Goal: Transaction & Acquisition: Purchase product/service

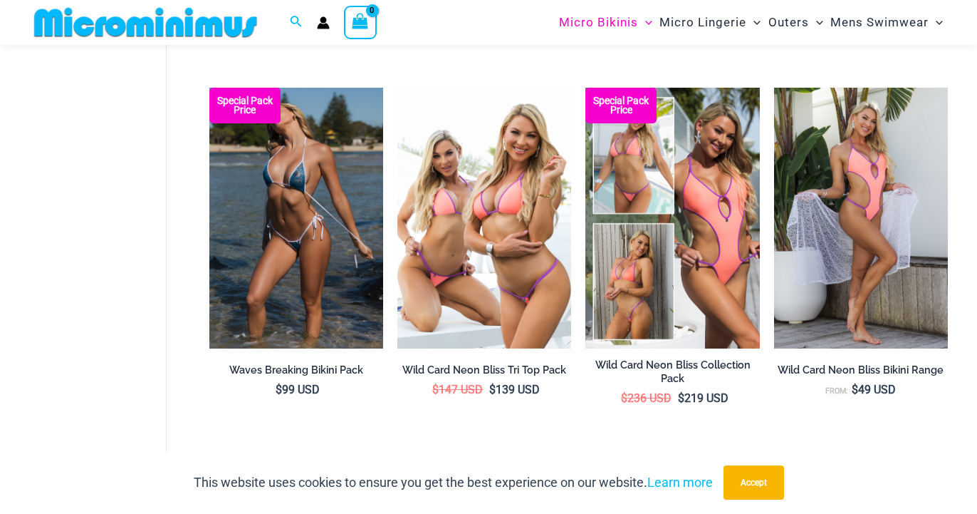
scroll to position [1235, 0]
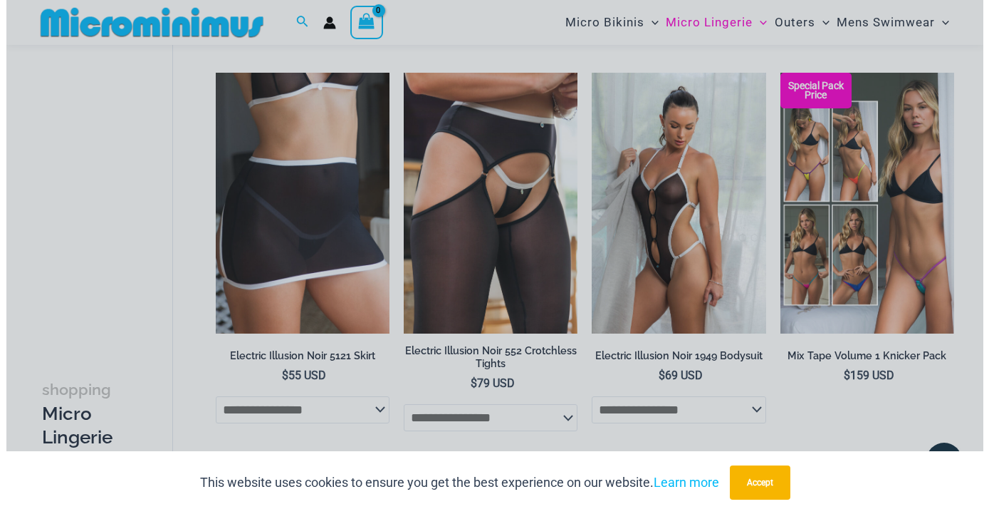
scroll to position [2924, 0]
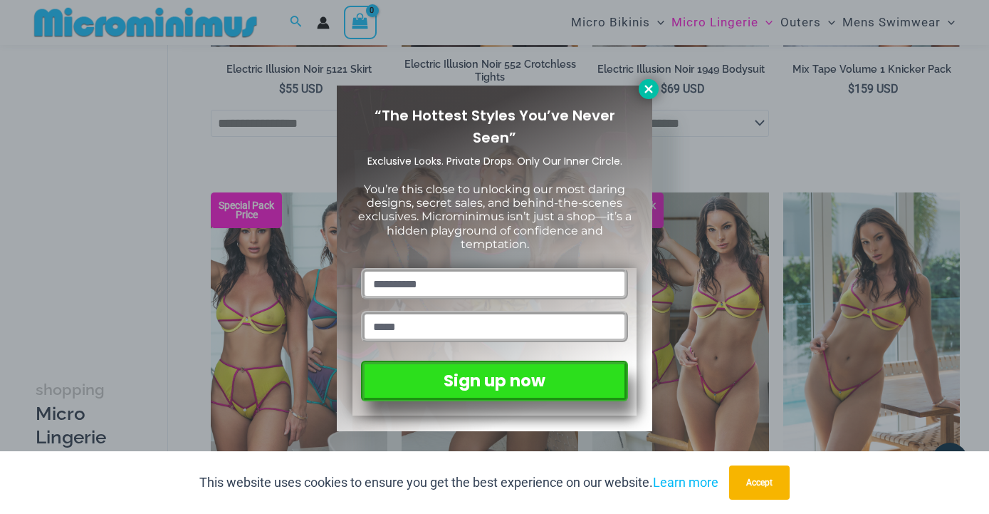
click at [651, 85] on icon at bounding box center [648, 89] width 13 height 13
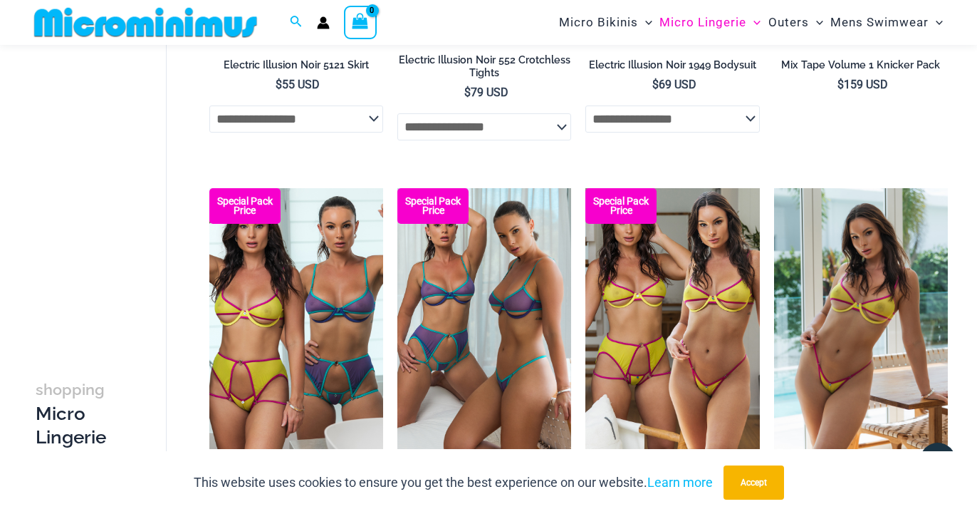
scroll to position [3265, 0]
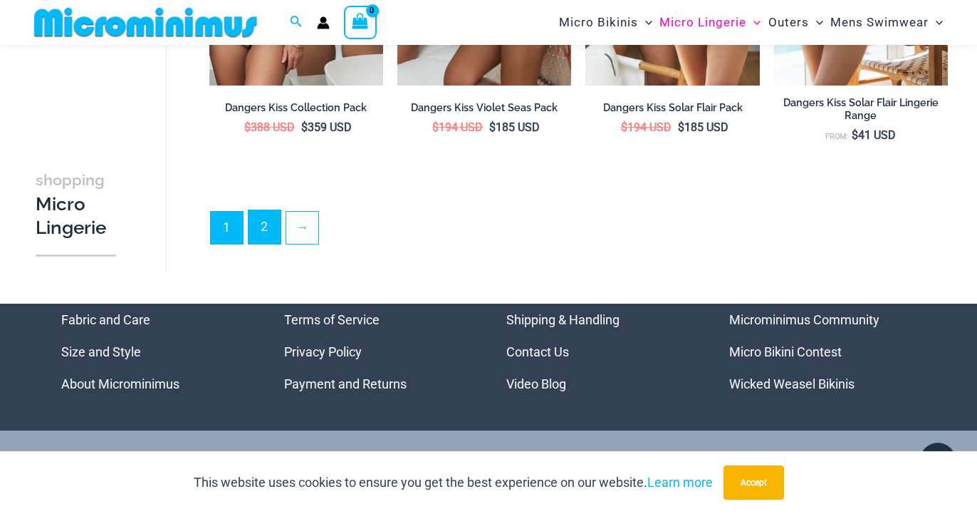
click at [270, 244] on link "2" at bounding box center [265, 226] width 32 height 33
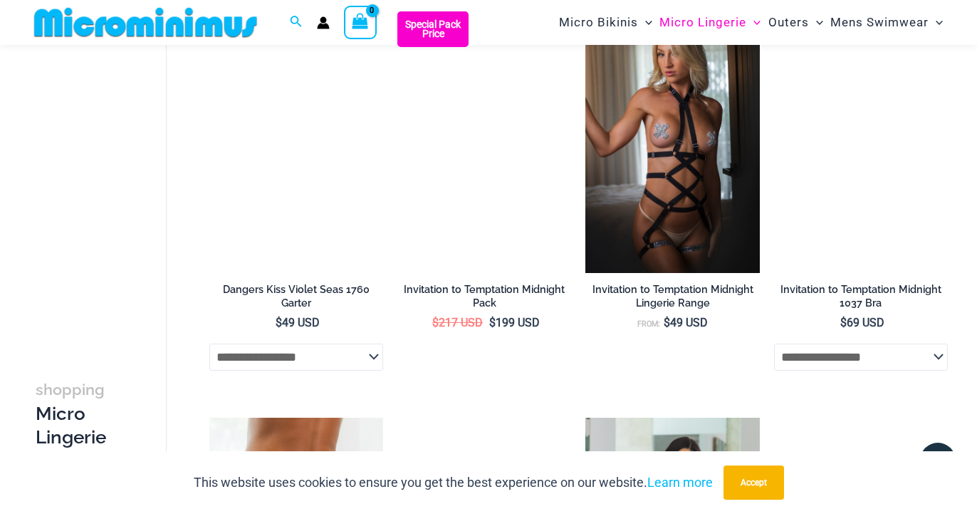
scroll to position [1249, 0]
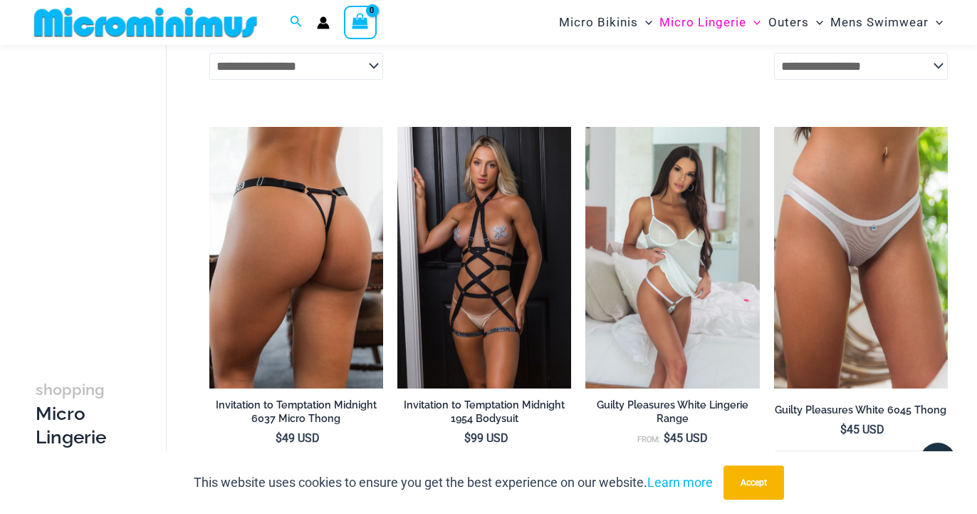
click at [343, 285] on img at bounding box center [296, 257] width 174 height 261
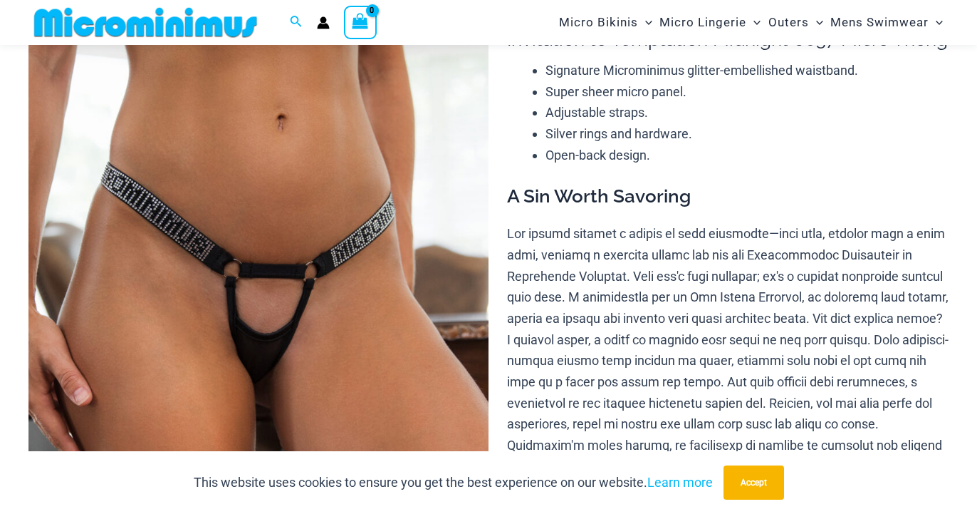
scroll to position [641, 0]
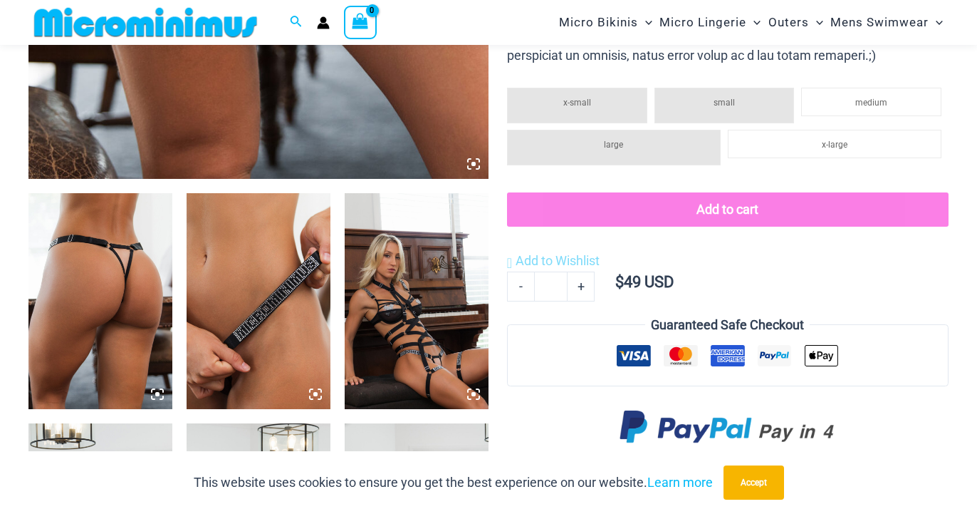
click at [473, 163] on icon at bounding box center [473, 164] width 4 height 4
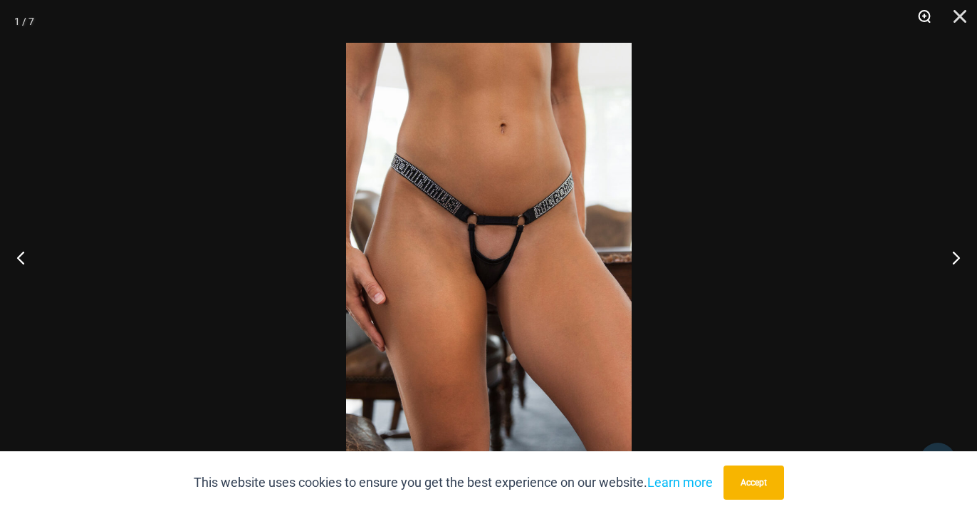
click at [929, 11] on button "Zoom" at bounding box center [920, 21] width 36 height 43
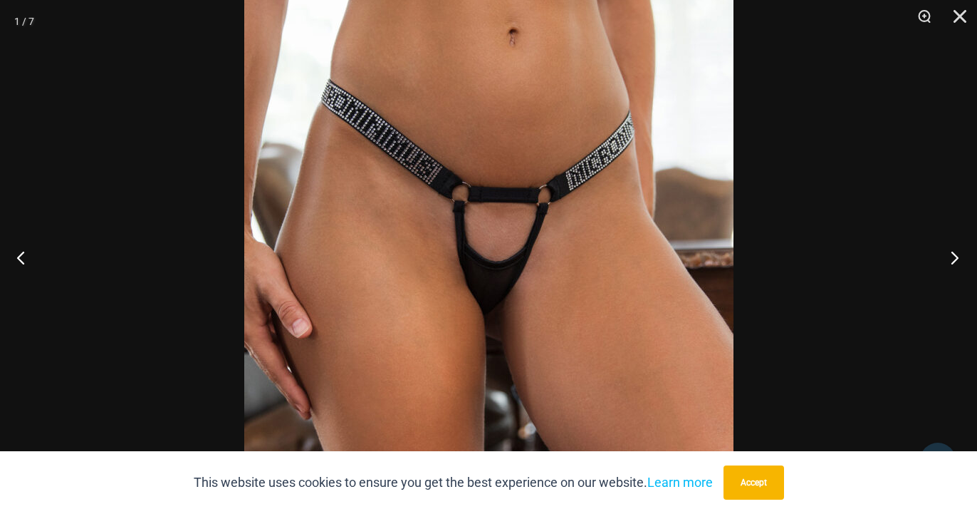
click at [953, 258] on button "Next" at bounding box center [950, 257] width 53 height 71
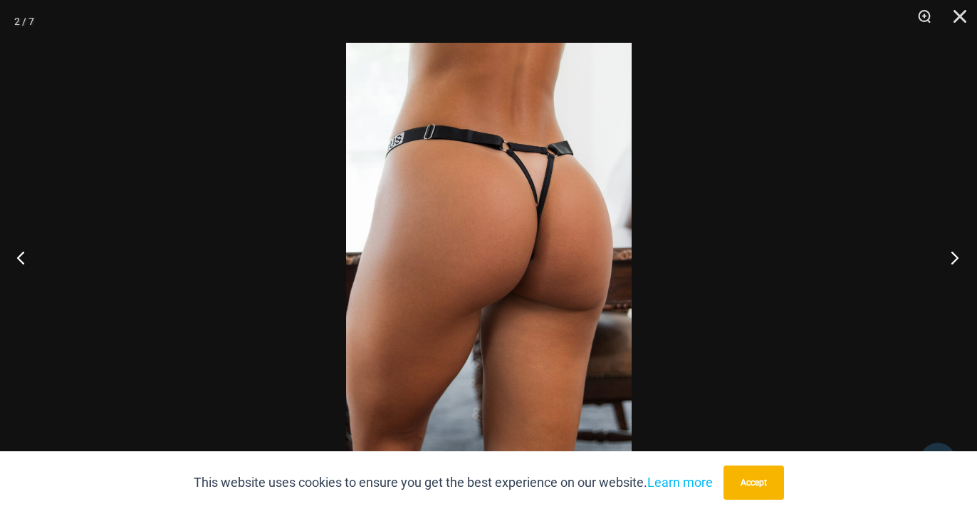
click at [957, 258] on button "Next" at bounding box center [950, 257] width 53 height 71
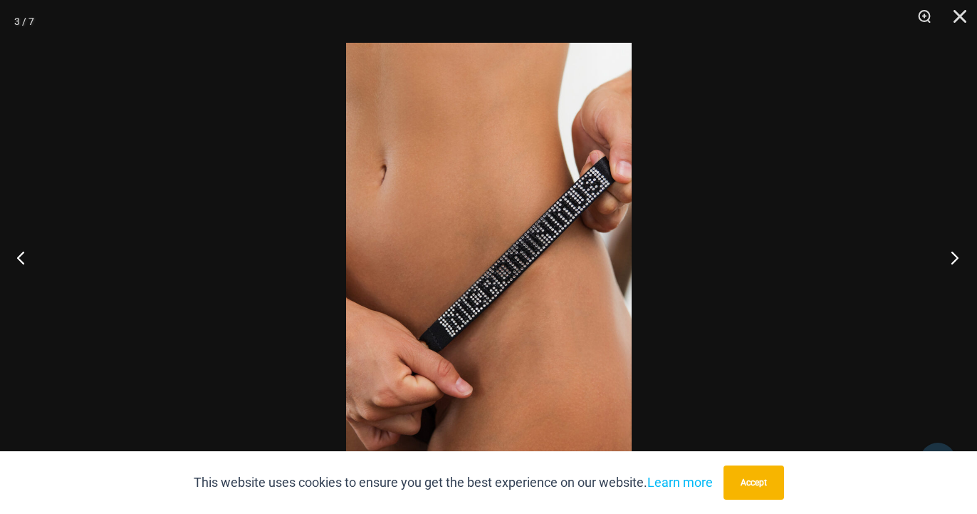
click at [959, 259] on button "Next" at bounding box center [950, 257] width 53 height 71
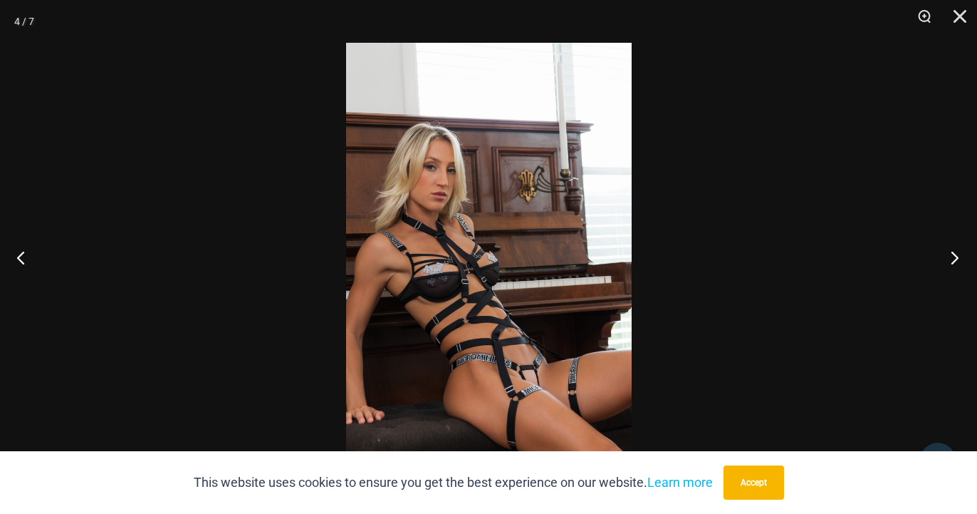
click at [953, 260] on button "Next" at bounding box center [950, 257] width 53 height 71
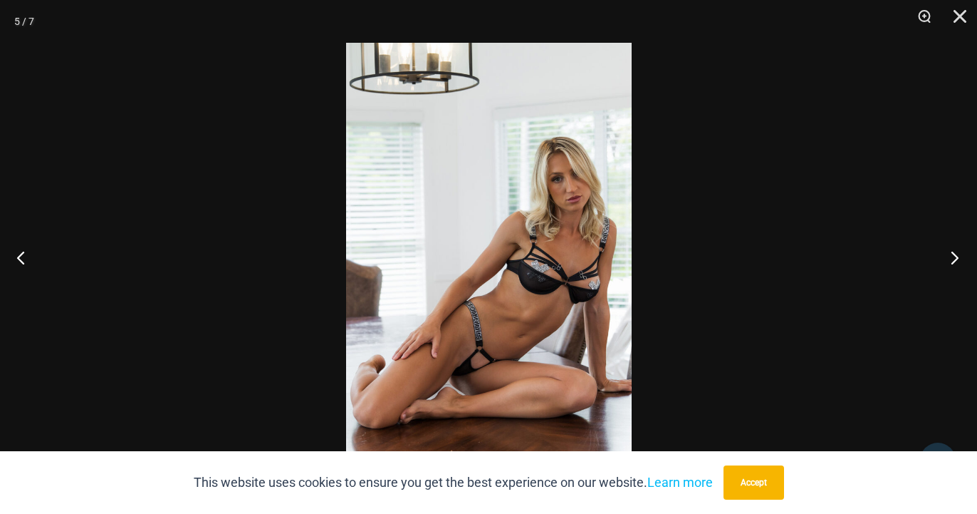
click at [960, 264] on button "Next" at bounding box center [950, 257] width 53 height 71
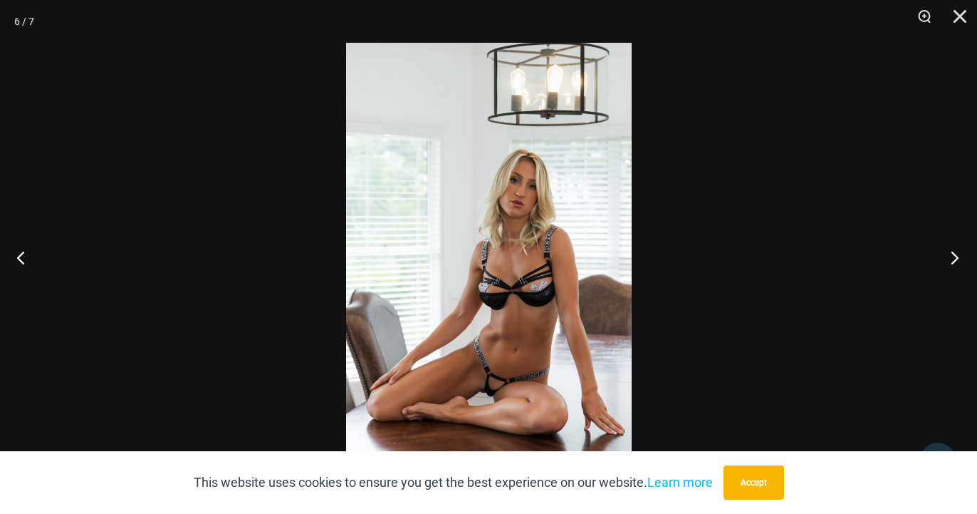
click at [960, 264] on button "Next" at bounding box center [950, 257] width 53 height 71
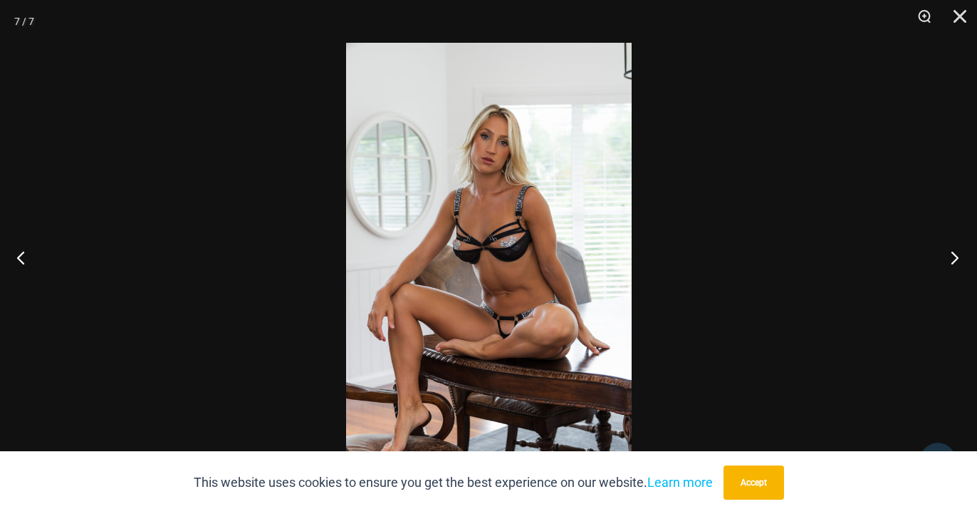
click at [960, 264] on button "Next" at bounding box center [950, 257] width 53 height 71
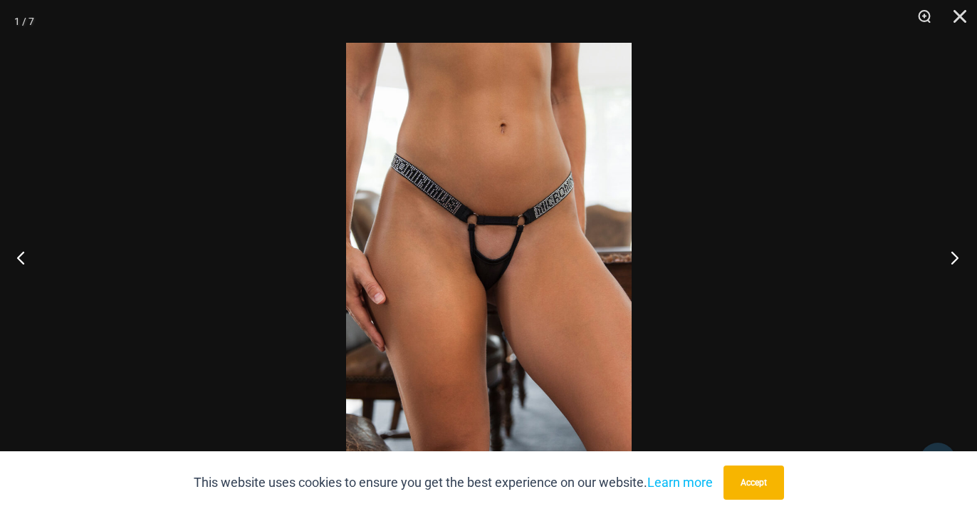
click at [960, 264] on button "Next" at bounding box center [950, 257] width 53 height 71
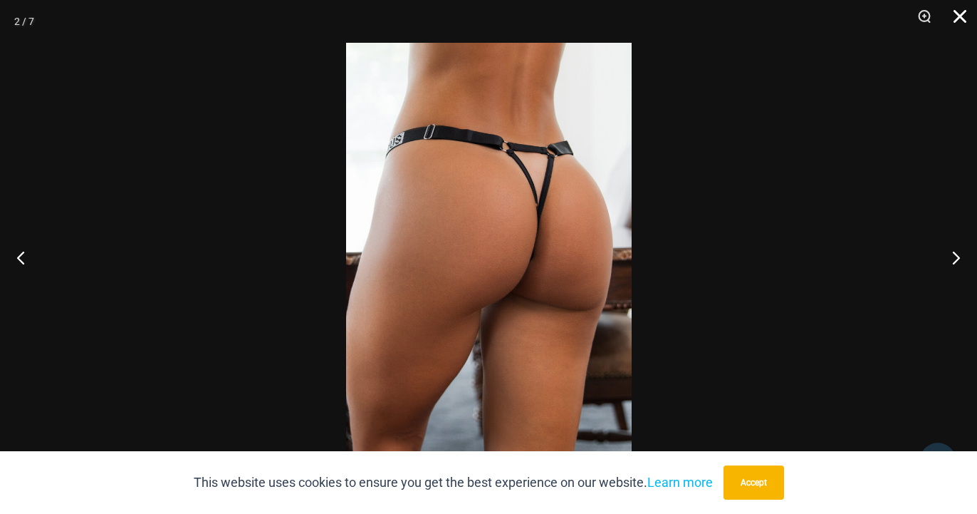
click at [966, 22] on button "Close" at bounding box center [955, 21] width 36 height 43
